Goal: Task Accomplishment & Management: Manage account settings

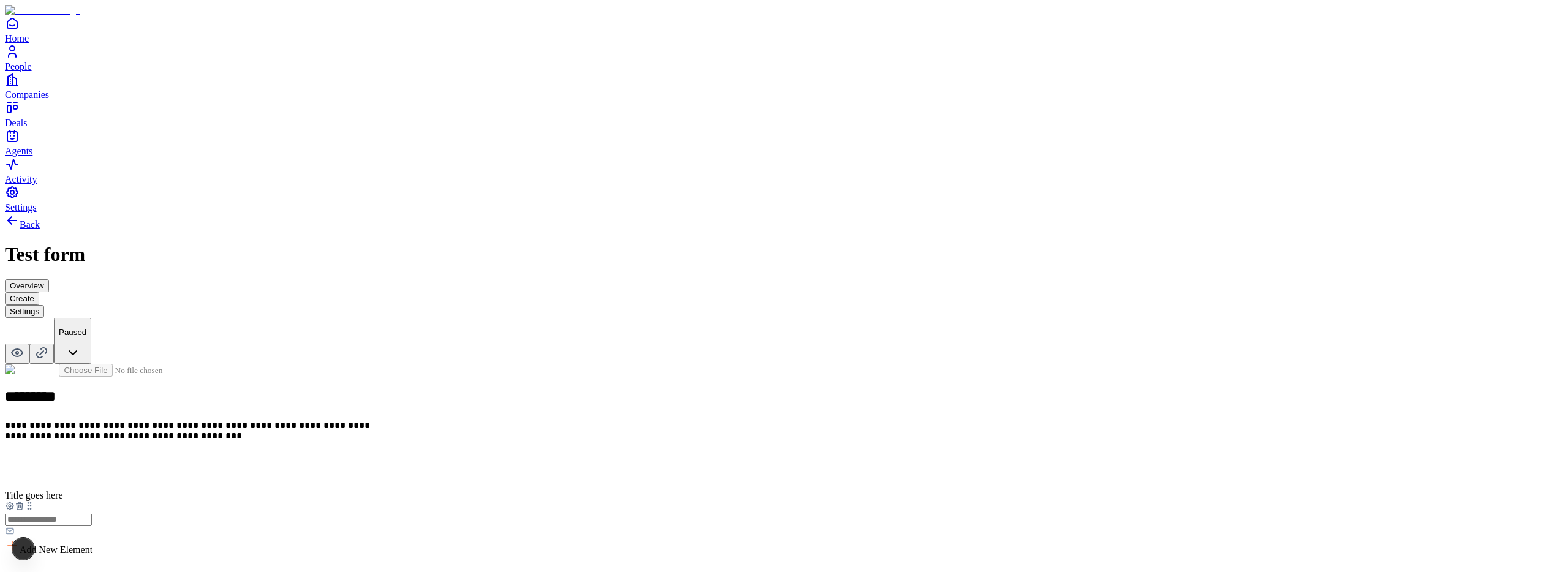
click at [44, 305] on button "Settings" at bounding box center [24, 311] width 39 height 13
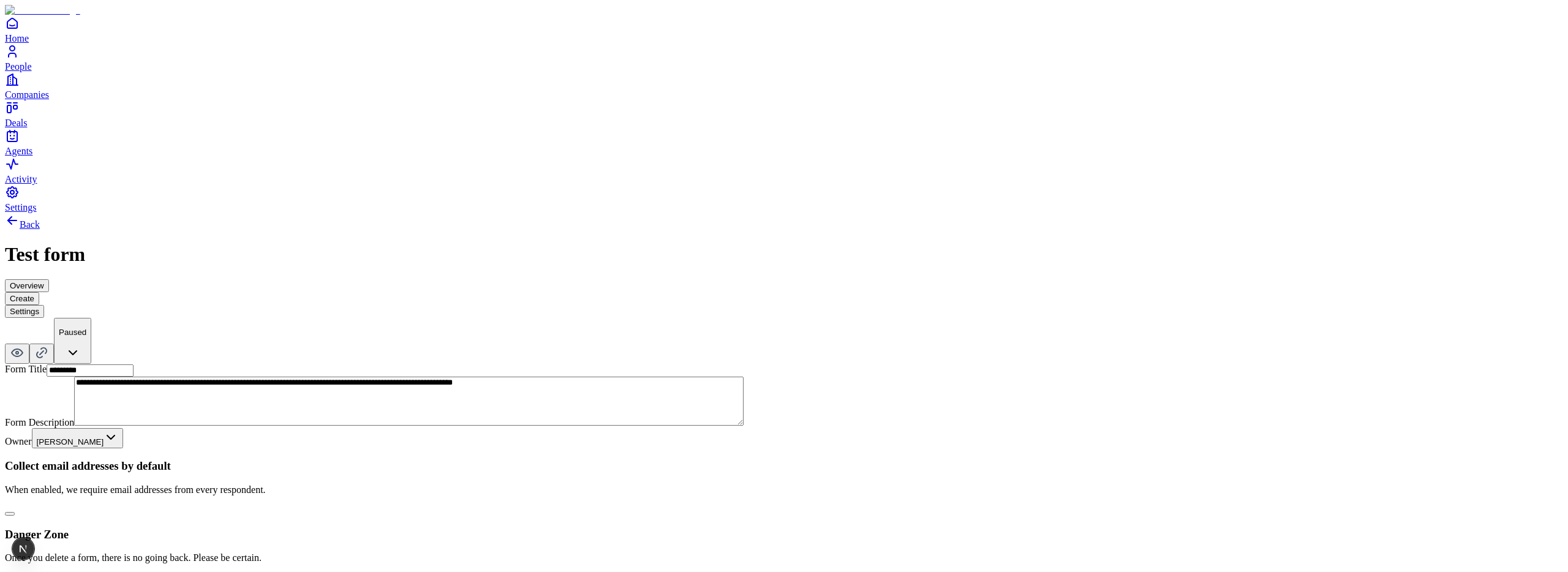
click at [14, 512] on button "button" at bounding box center [10, 513] width 10 height 3
type button "on"
